Goal: Information Seeking & Learning: Learn about a topic

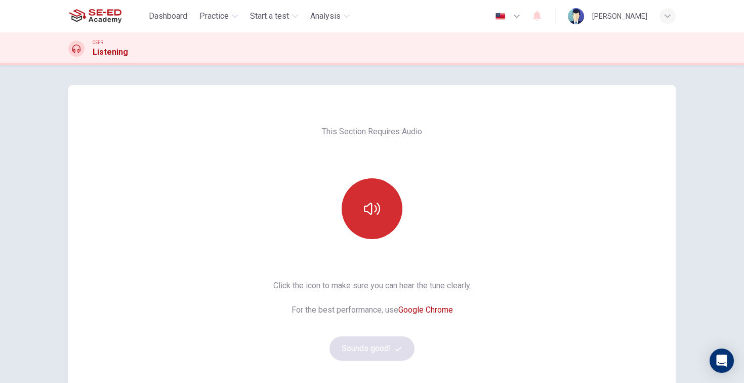
click at [382, 213] on button "button" at bounding box center [372, 208] width 61 height 61
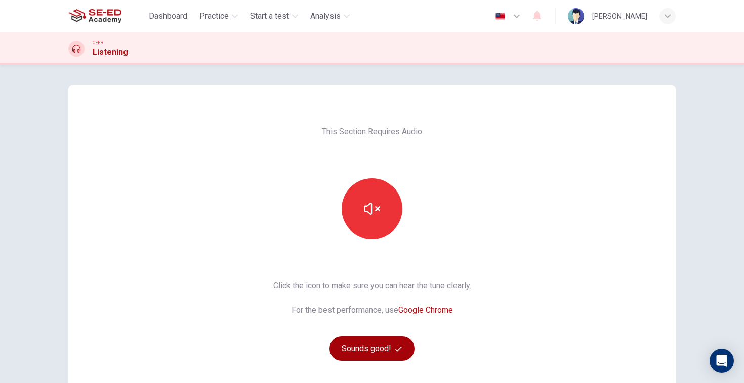
click at [368, 350] on button "Sounds good!" at bounding box center [372, 348] width 85 height 24
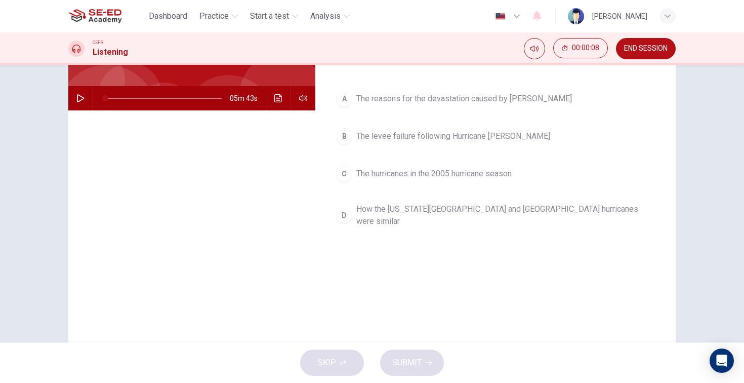
scroll to position [79, 0]
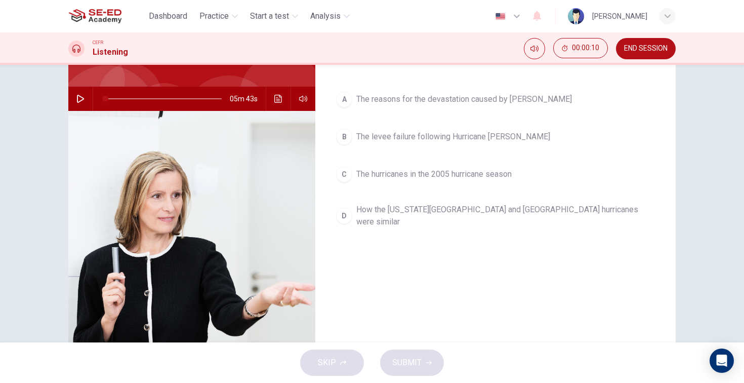
click at [81, 101] on icon "button" at bounding box center [80, 99] width 8 height 8
click at [282, 103] on button "Click to see the audio transcription" at bounding box center [278, 99] width 16 height 24
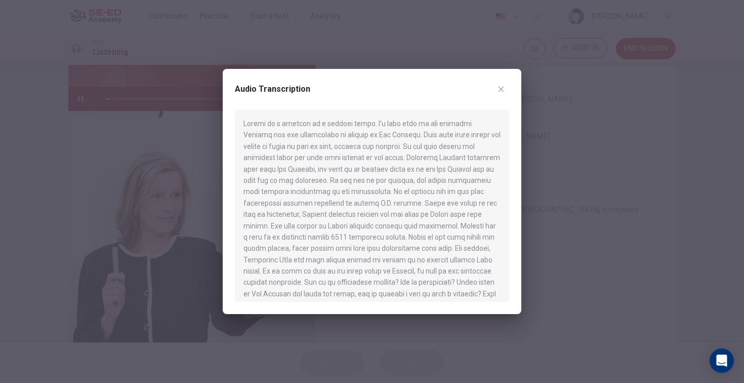
click at [186, 79] on div at bounding box center [372, 191] width 744 height 383
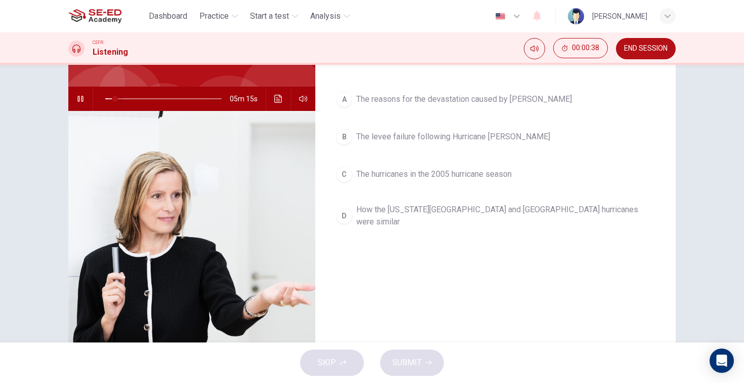
click at [112, 99] on span at bounding box center [115, 99] width 6 height 6
click at [115, 100] on span at bounding box center [118, 99] width 6 height 6
click at [111, 100] on span at bounding box center [114, 99] width 6 height 6
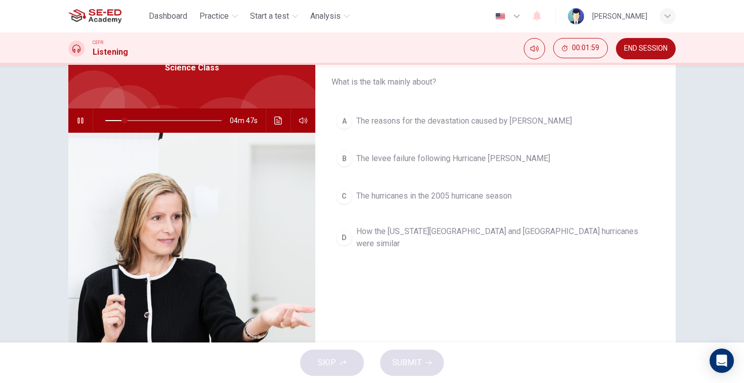
scroll to position [51, 0]
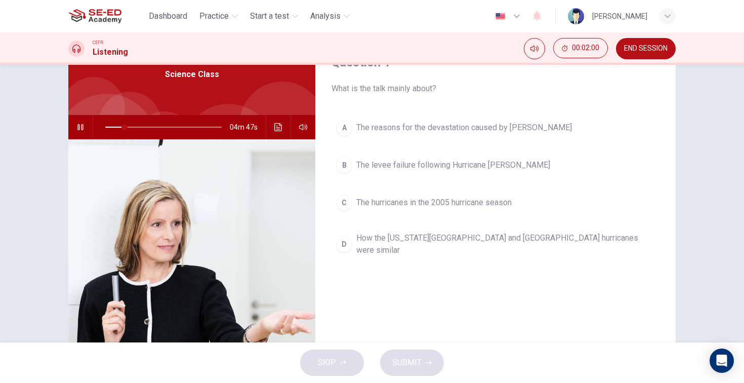
click at [79, 126] on icon "button" at bounding box center [80, 127] width 8 height 8
click at [108, 127] on span at bounding box center [115, 127] width 20 height 1
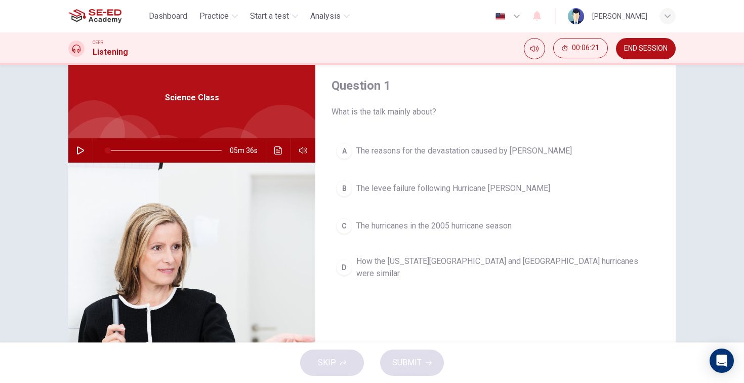
scroll to position [21, 0]
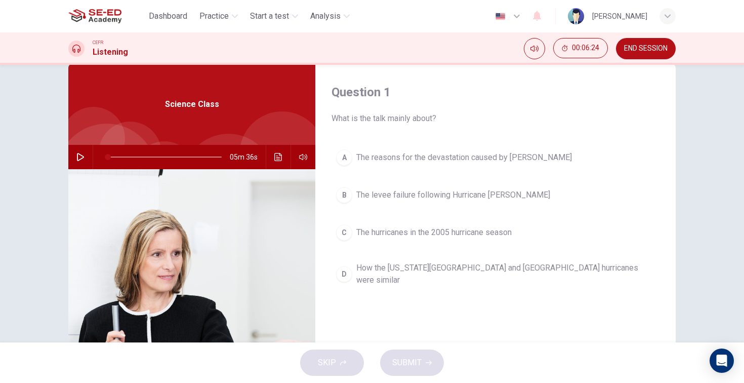
click at [79, 158] on icon "button" at bounding box center [80, 157] width 8 height 8
drag, startPoint x: 110, startPoint y: 158, endPoint x: 92, endPoint y: 163, distance: 18.8
click at [92, 163] on div "05m 43s" at bounding box center [191, 157] width 247 height 24
type input "0"
drag, startPoint x: 106, startPoint y: 155, endPoint x: 93, endPoint y: 160, distance: 14.6
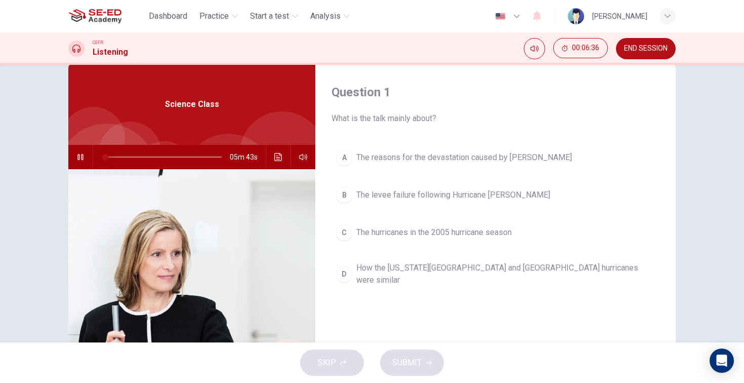
click at [93, 160] on div "05m 43s" at bounding box center [191, 157] width 247 height 24
click at [79, 154] on icon "button" at bounding box center [80, 157] width 6 height 6
click at [81, 157] on button "button" at bounding box center [80, 157] width 16 height 24
click at [79, 153] on icon "button" at bounding box center [80, 157] width 8 height 8
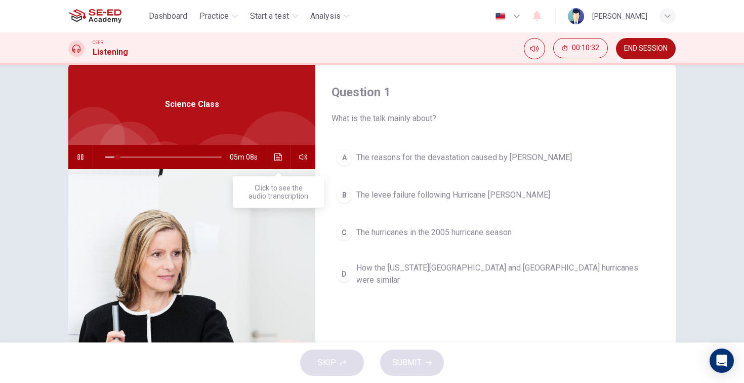
click at [278, 165] on button "Click to see the audio transcription" at bounding box center [278, 157] width 16 height 24
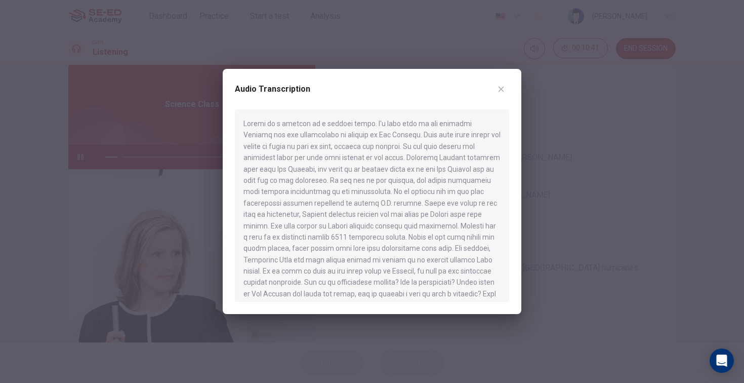
click at [88, 155] on div at bounding box center [372, 191] width 744 height 383
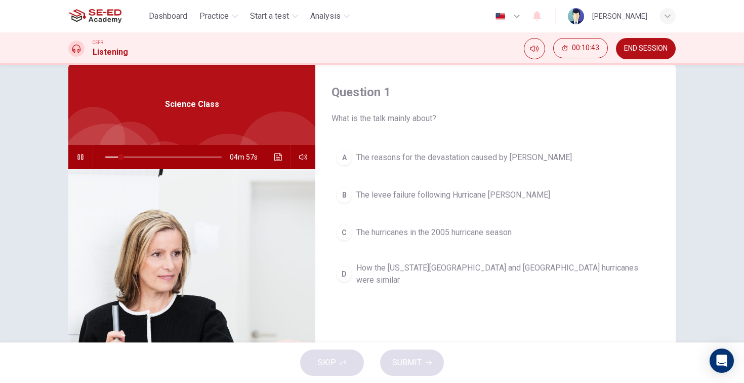
click at [84, 156] on icon "button" at bounding box center [80, 157] width 8 height 8
click at [118, 157] on span at bounding box center [121, 157] width 6 height 6
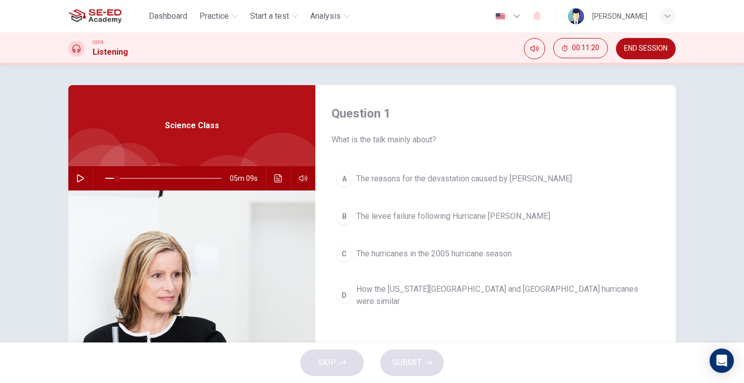
scroll to position [0, 0]
click at [75, 181] on button "button" at bounding box center [80, 178] width 16 height 24
click at [389, 287] on span "How the [US_STATE][GEOGRAPHIC_DATA] and [GEOGRAPHIC_DATA] hurricanes were simil…" at bounding box center [505, 295] width 299 height 24
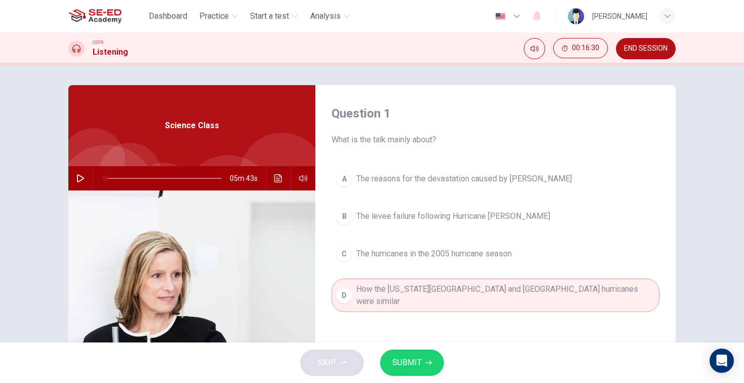
click at [426, 367] on button "SUBMIT" at bounding box center [412, 362] width 64 height 26
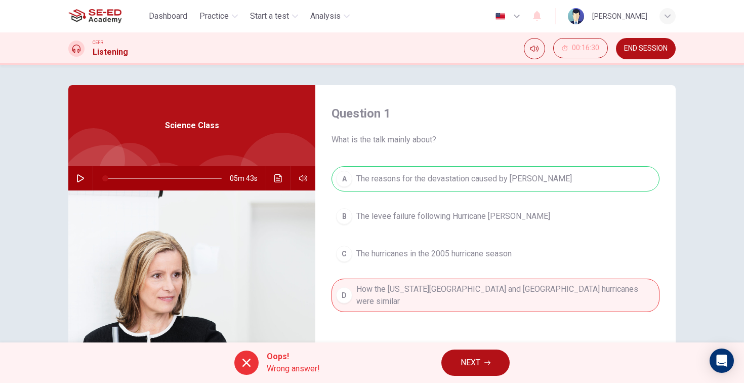
click at [473, 366] on span "NEXT" at bounding box center [471, 362] width 20 height 14
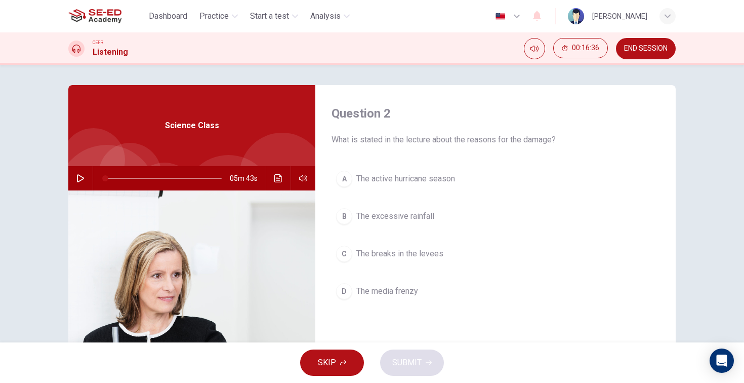
click at [426, 214] on span "The excessive rainfall" at bounding box center [395, 216] width 78 height 12
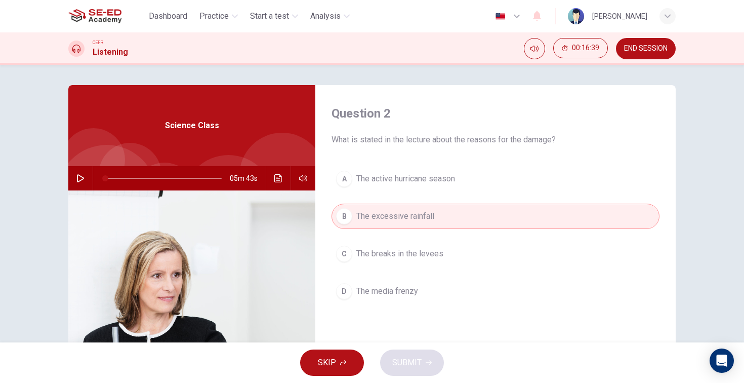
click at [395, 220] on span "The excessive rainfall" at bounding box center [395, 216] width 78 height 12
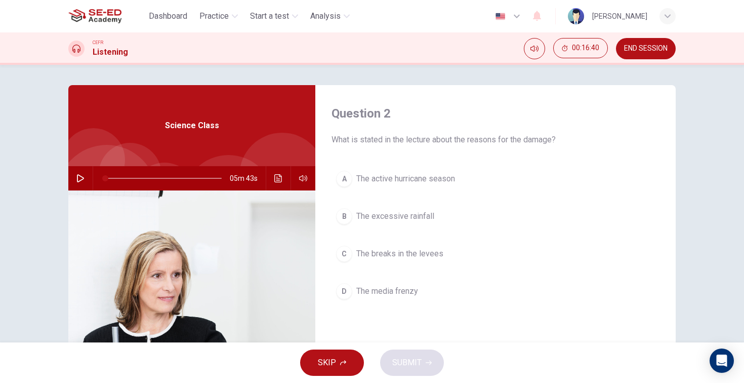
click at [395, 220] on span "The excessive rainfall" at bounding box center [395, 216] width 78 height 12
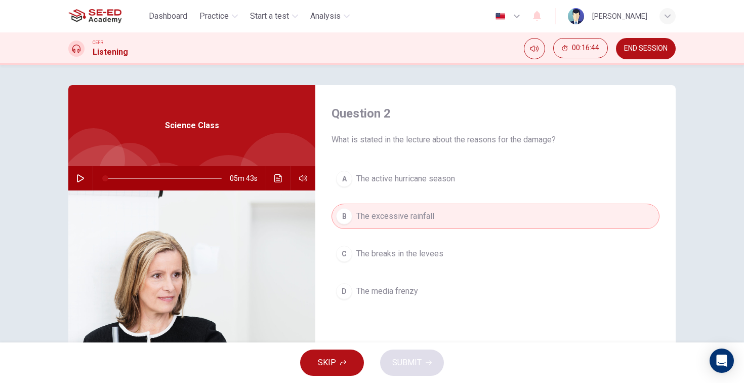
click at [77, 179] on icon "button" at bounding box center [80, 178] width 8 height 8
click at [394, 168] on button "A The active hurricane season" at bounding box center [496, 178] width 328 height 25
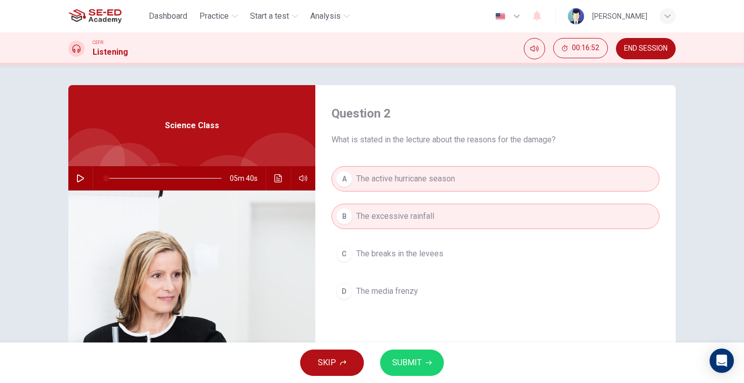
click at [417, 234] on div "A The active hurricane season B The excessive rainfall C The breaks in the leve…" at bounding box center [496, 245] width 328 height 158
click at [415, 246] on button "C The breaks in the levees" at bounding box center [496, 253] width 328 height 25
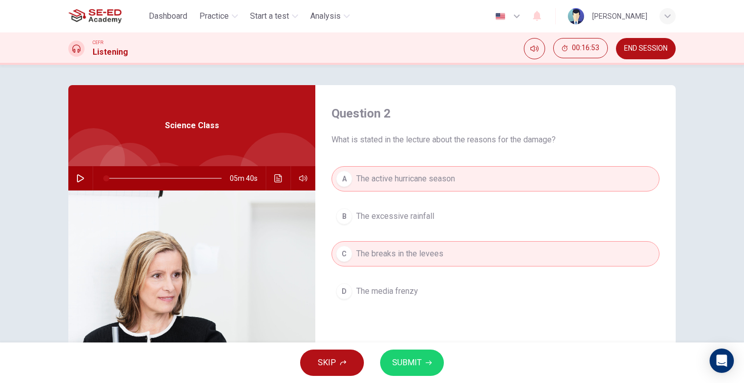
click at [415, 246] on button "C The breaks in the levees" at bounding box center [496, 253] width 328 height 25
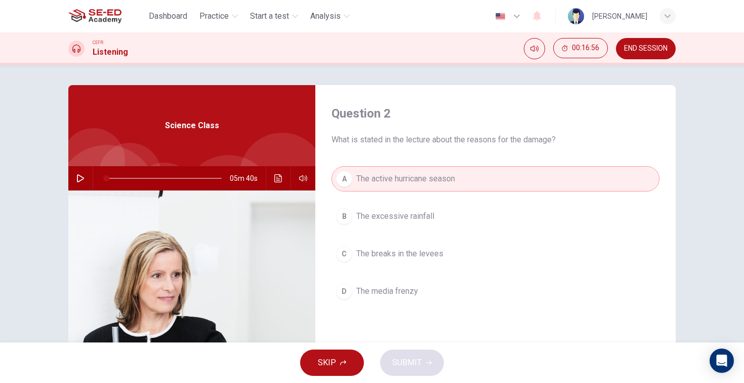
click at [402, 216] on span "The excessive rainfall" at bounding box center [395, 216] width 78 height 12
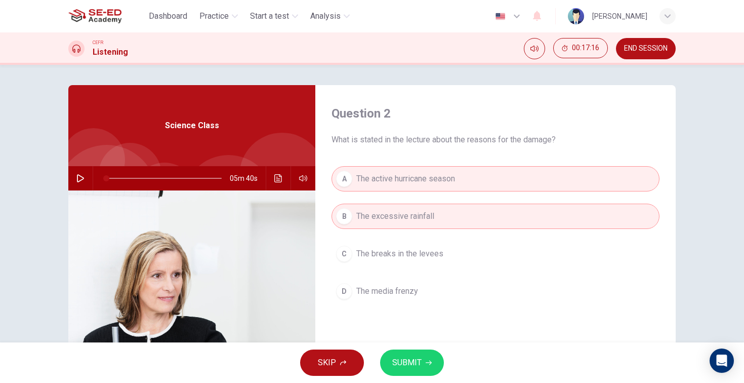
click at [423, 261] on button "C The breaks in the levees" at bounding box center [496, 253] width 328 height 25
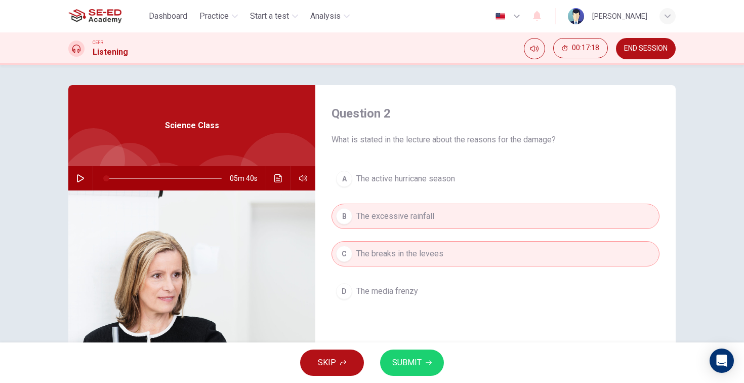
click at [421, 180] on span "The active hurricane season" at bounding box center [405, 179] width 99 height 12
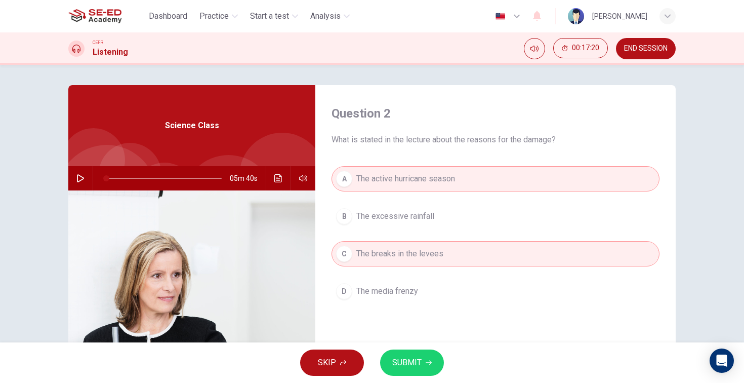
click at [413, 220] on span "The excessive rainfall" at bounding box center [395, 216] width 78 height 12
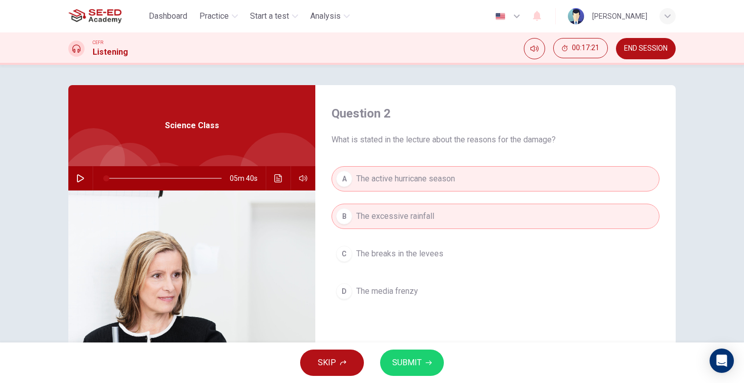
click at [410, 367] on span "SUBMIT" at bounding box center [406, 362] width 29 height 14
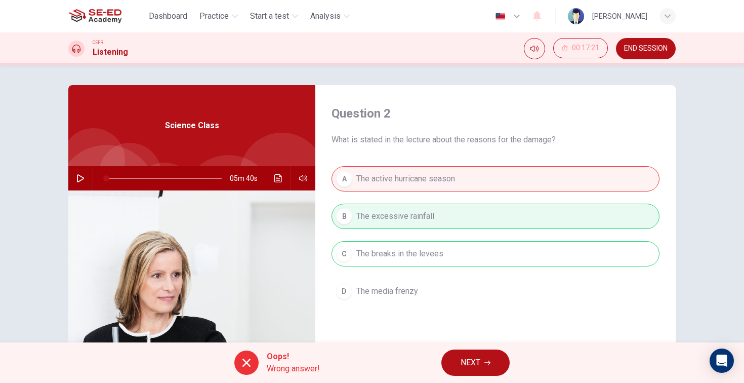
click at [470, 363] on span "NEXT" at bounding box center [471, 362] width 20 height 14
type input "1"
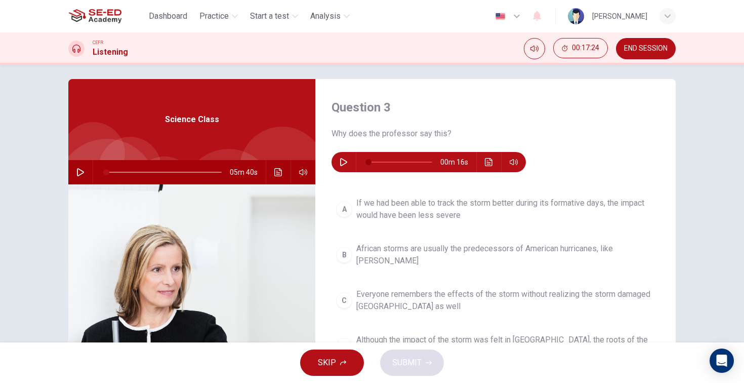
scroll to position [11, 0]
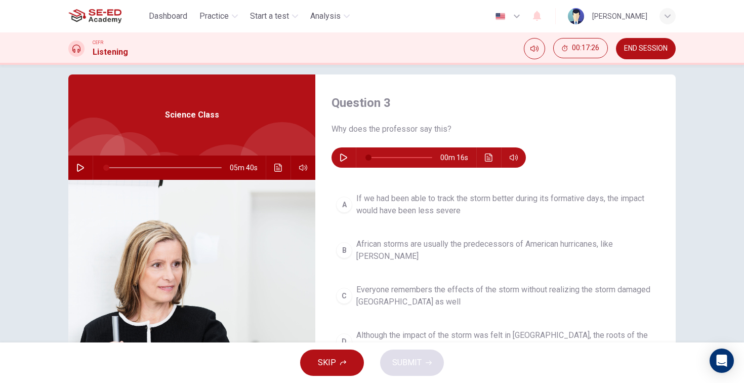
click at [346, 161] on icon "button" at bounding box center [344, 157] width 8 height 8
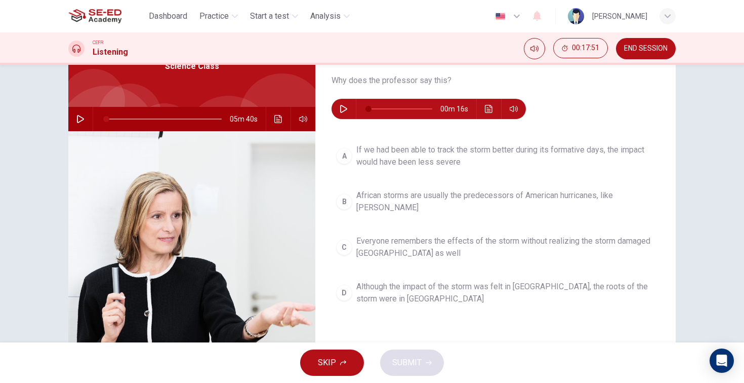
scroll to position [62, 0]
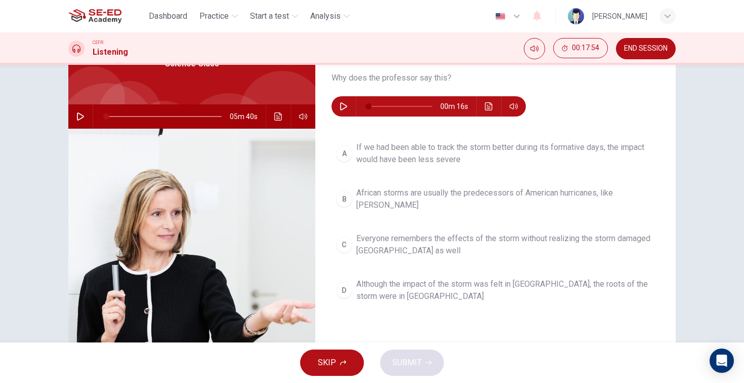
click at [345, 109] on icon "button" at bounding box center [344, 106] width 8 height 8
type input "0"
click at [468, 278] on span "Although the impact of the storm was felt in [GEOGRAPHIC_DATA], the roots of th…" at bounding box center [505, 290] width 299 height 24
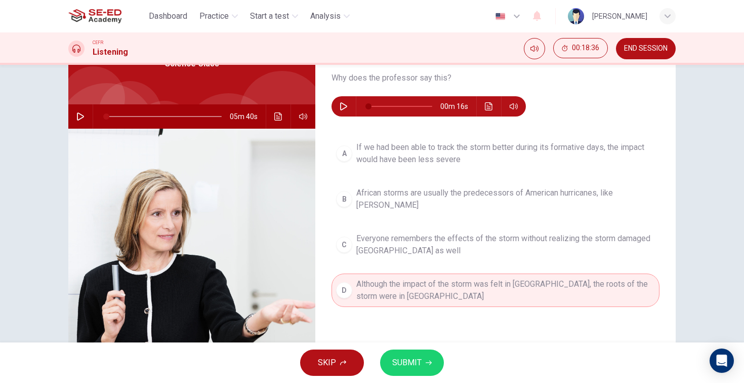
click at [424, 355] on button "SUBMIT" at bounding box center [412, 362] width 64 height 26
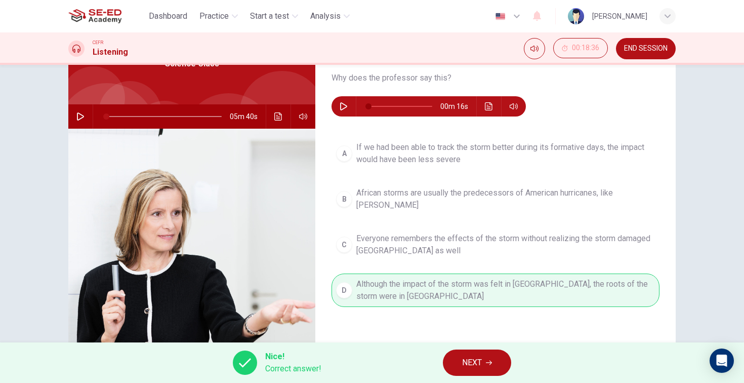
click at [460, 372] on button "NEXT" at bounding box center [477, 362] width 68 height 26
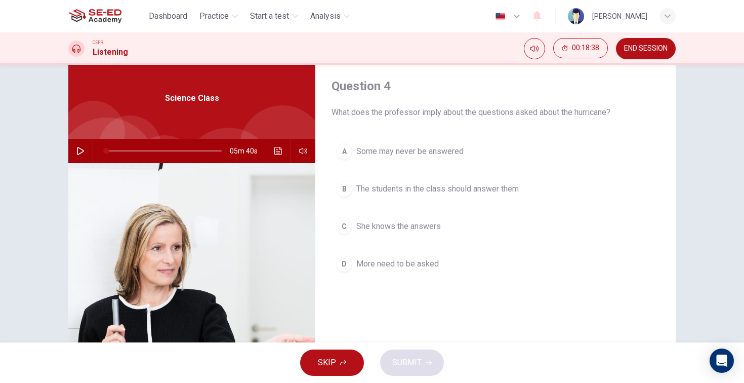
scroll to position [28, 0]
click at [475, 191] on span "The students in the class should answer them" at bounding box center [437, 188] width 163 height 12
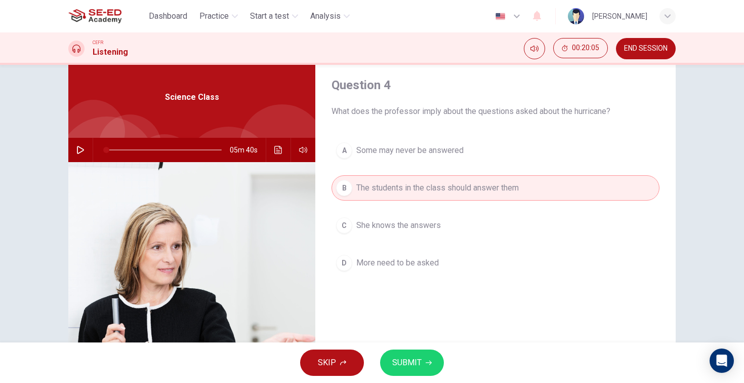
click at [436, 358] on button "SUBMIT" at bounding box center [412, 362] width 64 height 26
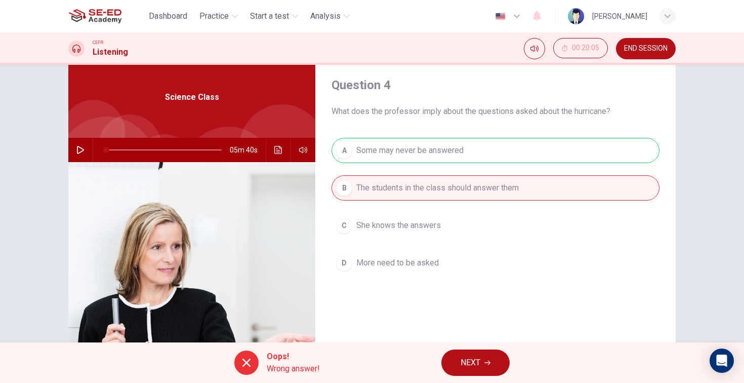
click at [464, 359] on span "NEXT" at bounding box center [471, 362] width 20 height 14
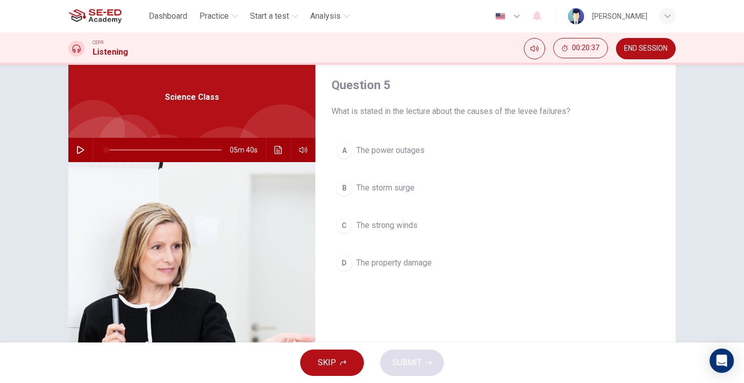
click at [400, 191] on span "The storm surge" at bounding box center [385, 188] width 58 height 12
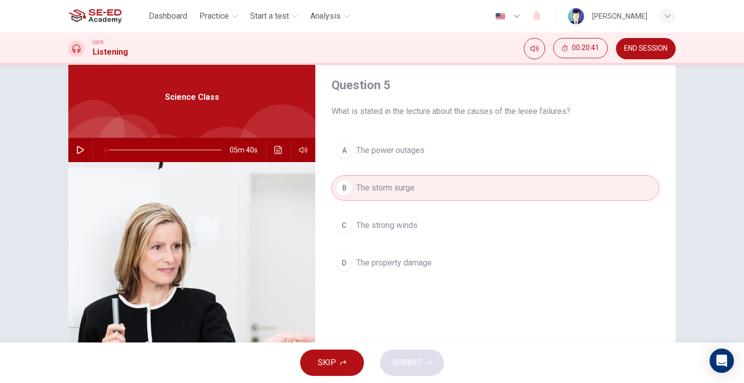
click at [397, 232] on button "C The strong winds" at bounding box center [496, 225] width 328 height 25
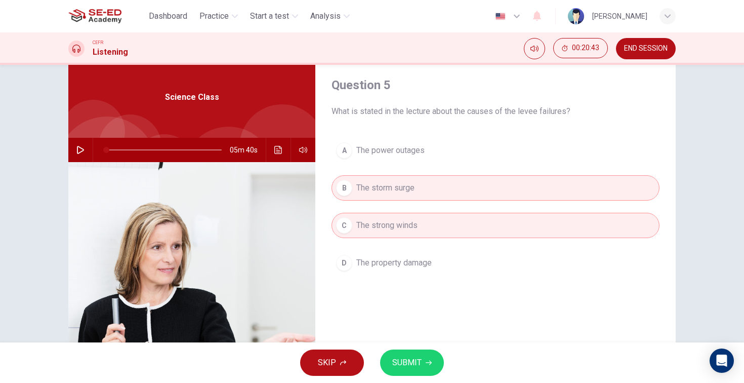
click at [416, 351] on button "SUBMIT" at bounding box center [412, 362] width 64 height 26
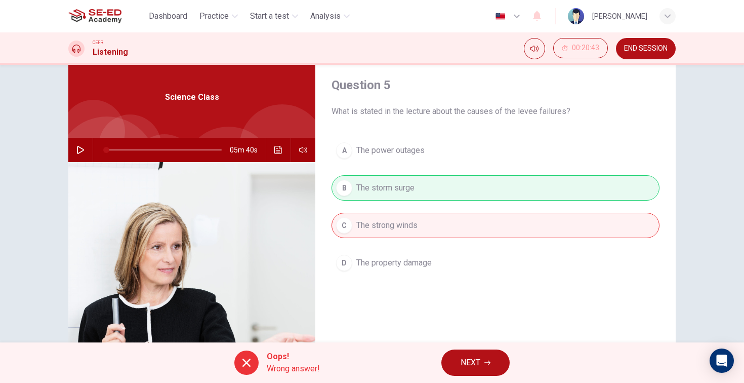
click at [437, 188] on div "A The power outages B The storm surge C The strong winds D The property damage" at bounding box center [496, 217] width 328 height 158
click at [426, 185] on div "A The power outages B The storm surge C The strong winds D The property damage" at bounding box center [496, 217] width 328 height 158
click at [458, 185] on div "A The power outages B The storm surge C The strong winds D The property damage" at bounding box center [496, 217] width 328 height 158
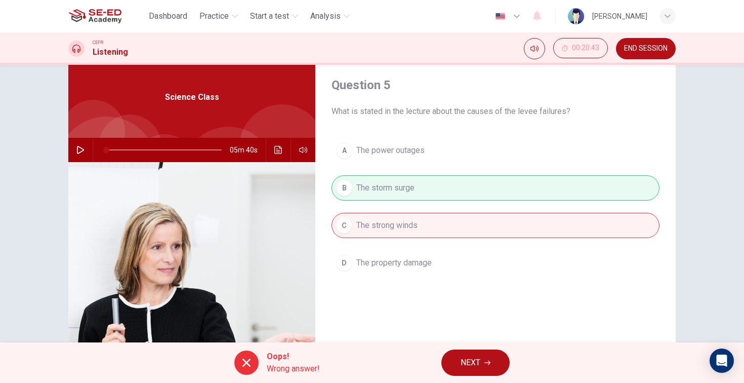
click at [487, 358] on button "NEXT" at bounding box center [476, 362] width 68 height 26
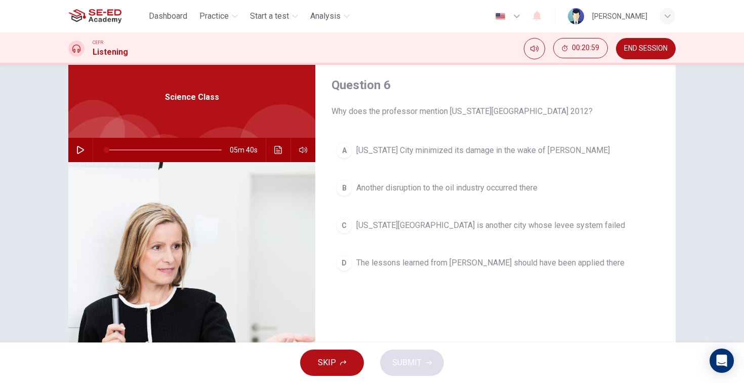
click at [186, 149] on span at bounding box center [163, 149] width 116 height 1
click at [78, 154] on button "button" at bounding box center [80, 150] width 16 height 24
click at [383, 267] on span "The lessons learned from [PERSON_NAME] should have been applied there" at bounding box center [490, 263] width 268 height 12
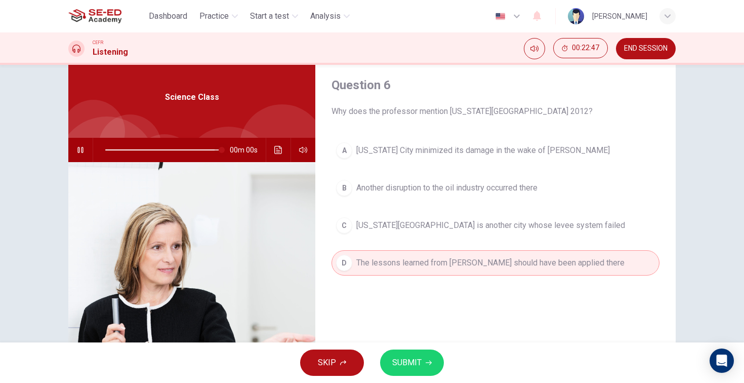
click at [213, 150] on span at bounding box center [163, 149] width 116 height 1
click at [82, 152] on icon "button" at bounding box center [80, 150] width 8 height 8
type input "0"
click at [423, 356] on button "SUBMIT" at bounding box center [412, 362] width 64 height 26
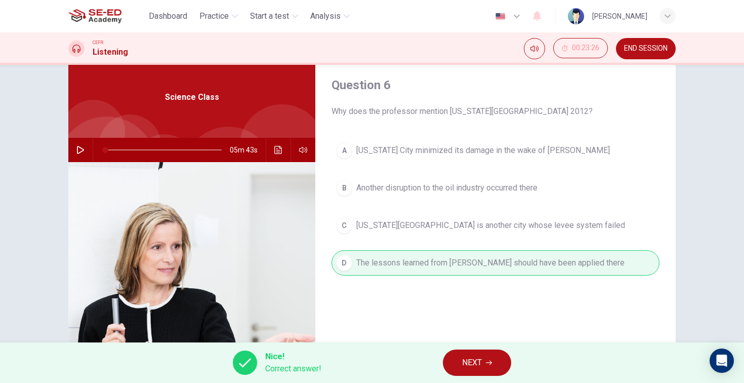
click at [462, 367] on span "NEXT" at bounding box center [472, 362] width 20 height 14
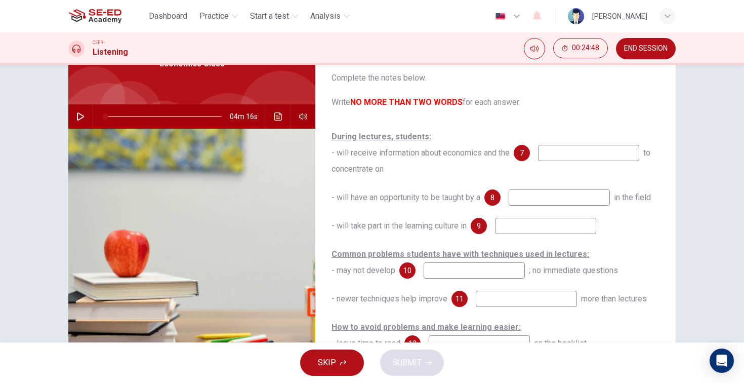
scroll to position [57, 0]
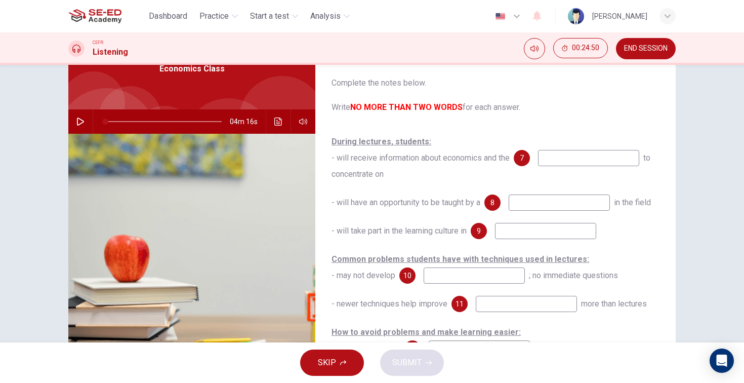
click at [81, 121] on icon "button" at bounding box center [80, 121] width 8 height 8
click at [571, 161] on input at bounding box center [588, 158] width 101 height 16
type input "19"
type input "pr"
type input "20"
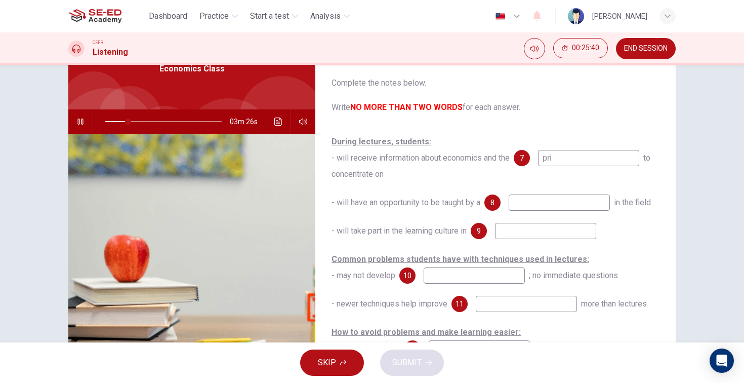
type input "prio"
type input "20"
type input "priorit"
type input "20"
type input "priorities"
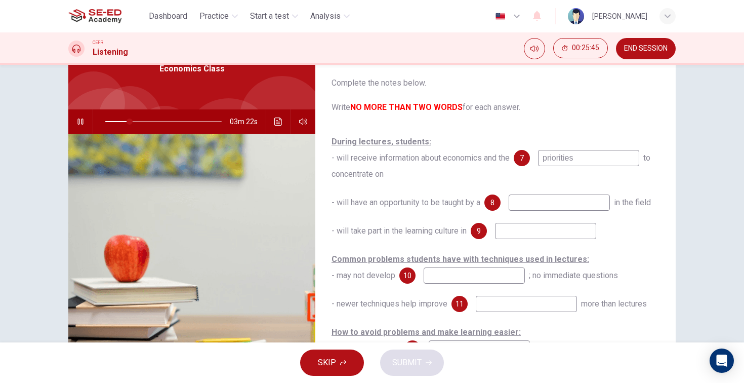
type input "21"
type input "priorities"
click at [558, 198] on input at bounding box center [559, 202] width 101 height 16
type input "27"
type input "re"
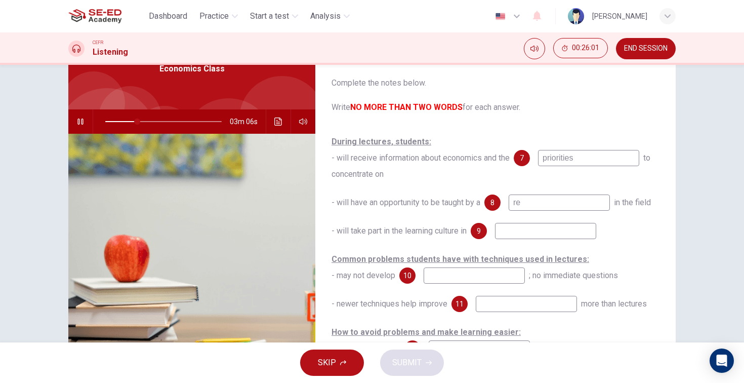
type input "28"
type input "res"
type input "28"
type input "rese"
type input "28"
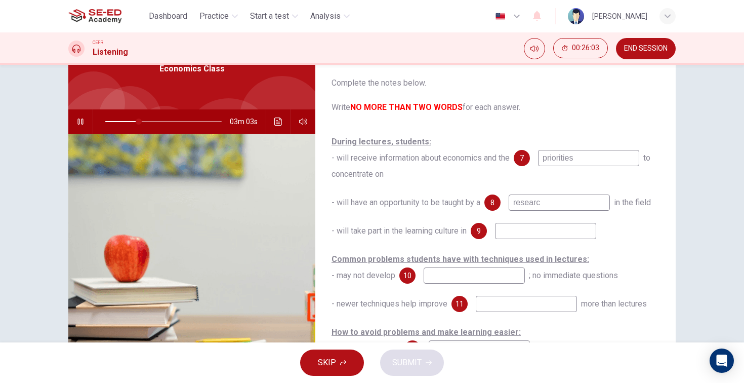
type input "research"
type input "29"
type input "researcher"
type input "29"
type input "researcher"
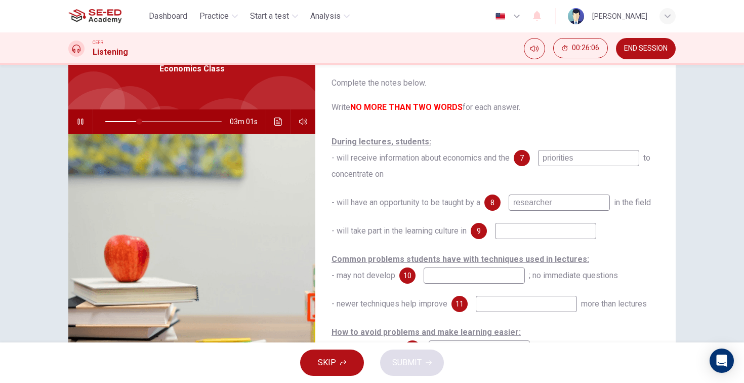
click at [534, 224] on input at bounding box center [545, 231] width 101 height 16
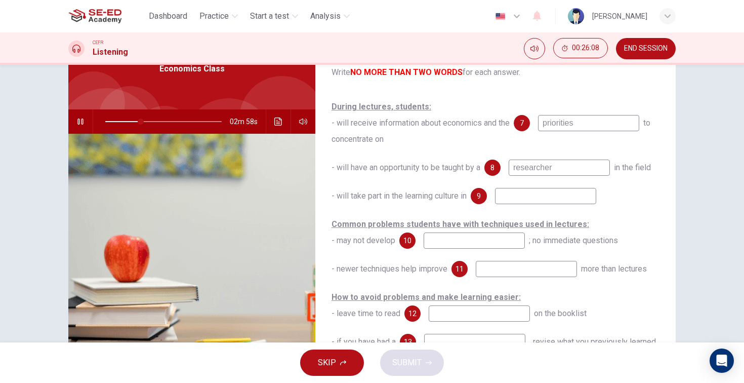
scroll to position [36, 0]
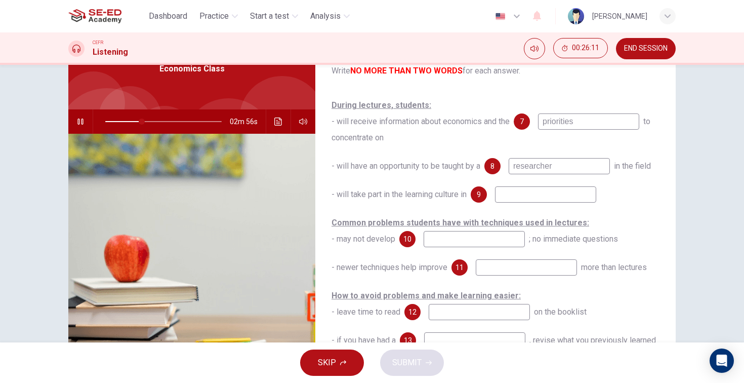
type input "32"
type input "v"
type input "32"
click at [141, 121] on span at bounding box center [144, 121] width 6 height 6
click at [534, 191] on input at bounding box center [545, 194] width 101 height 16
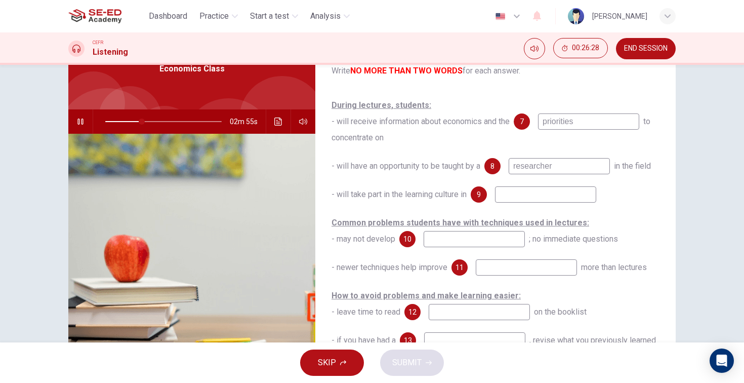
type input "32"
type input "e"
type input "33"
click at [76, 120] on icon "button" at bounding box center [80, 121] width 8 height 8
click at [282, 122] on icon "Click to see the audio transcription" at bounding box center [278, 121] width 8 height 8
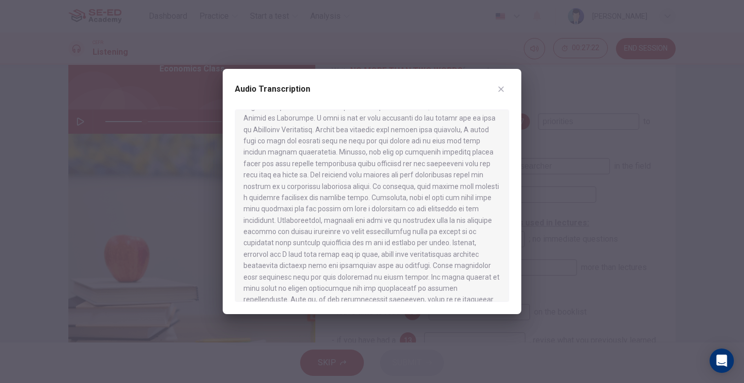
scroll to position [41, 0]
click at [549, 244] on div at bounding box center [372, 191] width 744 height 383
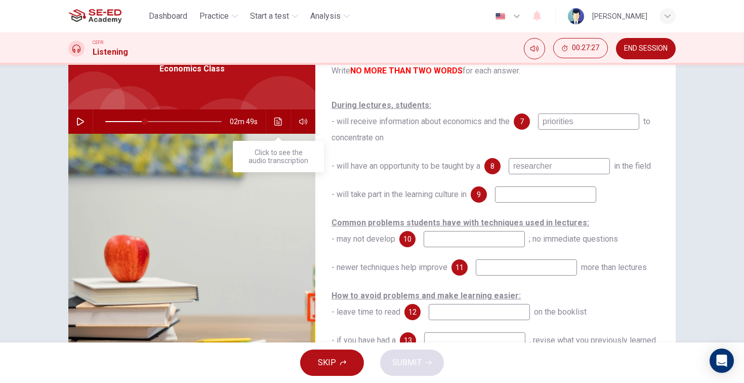
click at [277, 124] on icon "Click to see the audio transcription" at bounding box center [278, 121] width 8 height 8
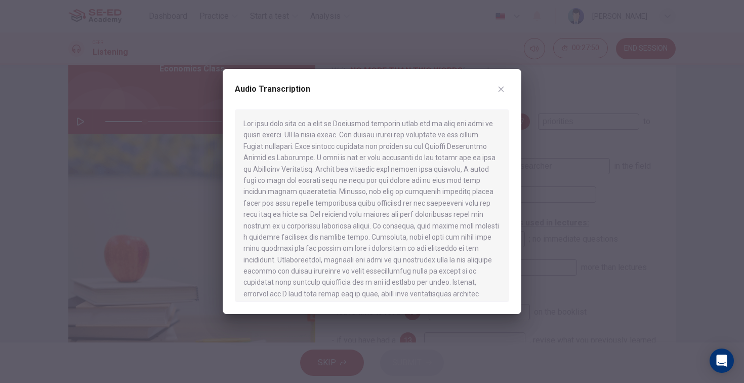
click at [440, 202] on div at bounding box center [372, 205] width 274 height 192
click at [593, 206] on div at bounding box center [372, 191] width 744 height 383
type input "34"
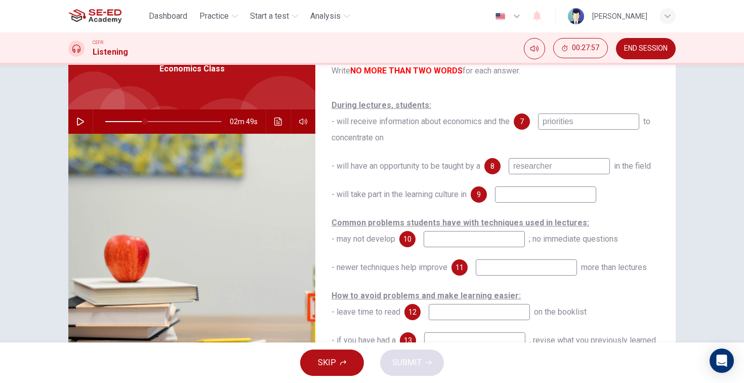
click at [522, 197] on input at bounding box center [545, 194] width 101 height 16
type input "higher education"
type input "34"
type input "higher education"
click at [76, 122] on button "button" at bounding box center [80, 121] width 16 height 24
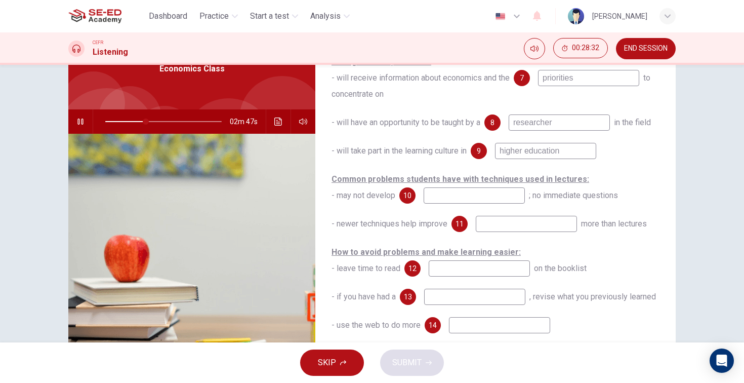
scroll to position [81, 0]
click at [77, 113] on button "button" at bounding box center [80, 121] width 16 height 24
type input "50"
